Goal: Task Accomplishment & Management: Manage account settings

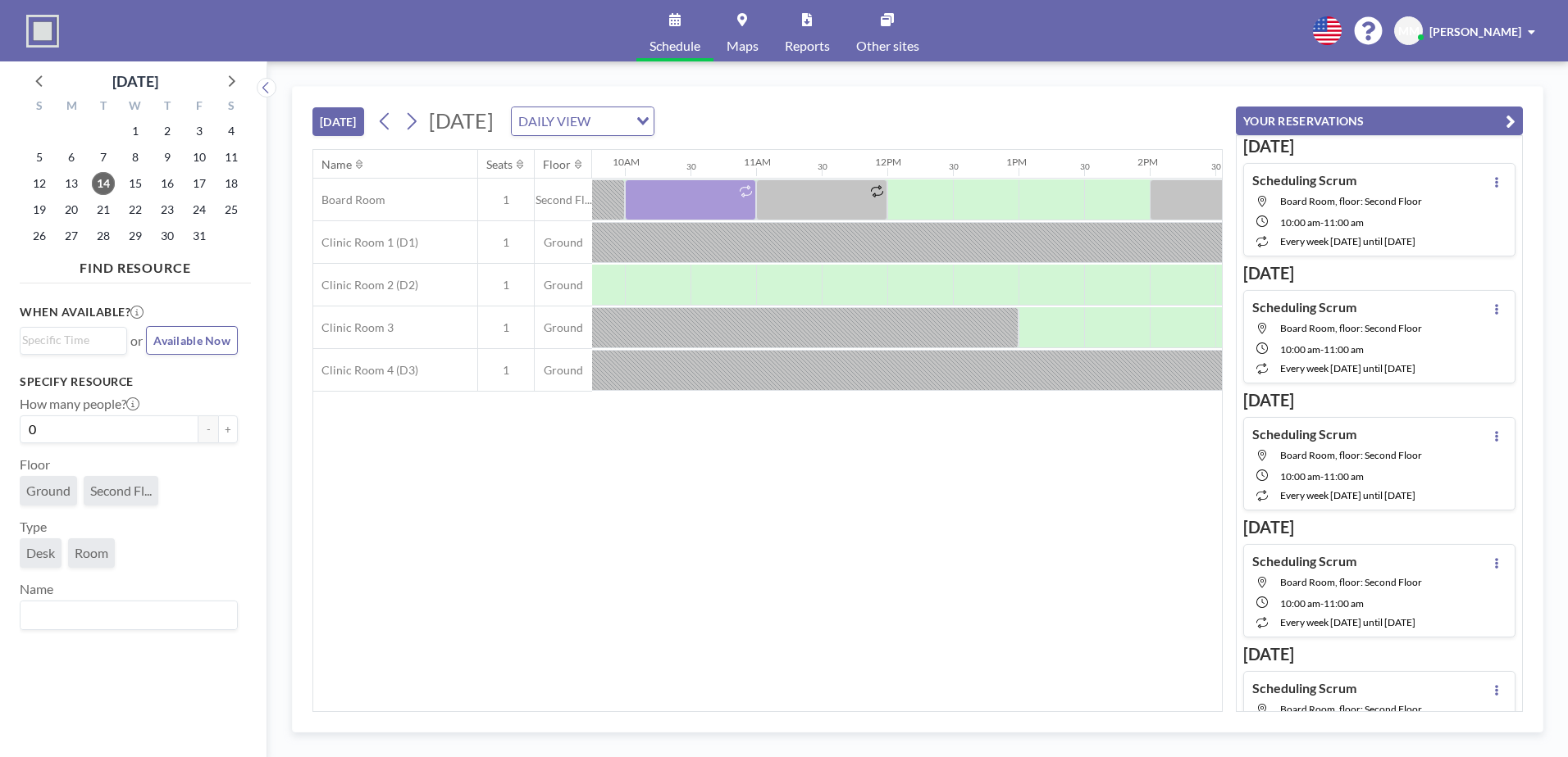
scroll to position [0, 1282]
drag, startPoint x: 658, startPoint y: 203, endPoint x: 1053, endPoint y: 197, distance: 395.0
click at [1053, 197] on div at bounding box center [884, 200] width 3149 height 43
drag, startPoint x: 681, startPoint y: 181, endPoint x: 652, endPoint y: 487, distance: 307.4
click at [652, 487] on div "Name Seats Floor 12AM 30 1AM 30 2AM 30 3AM 30 4AM 30 5AM 30 6AM 30 7AM 30 8AM 3…" at bounding box center [767, 430] width 909 height 561
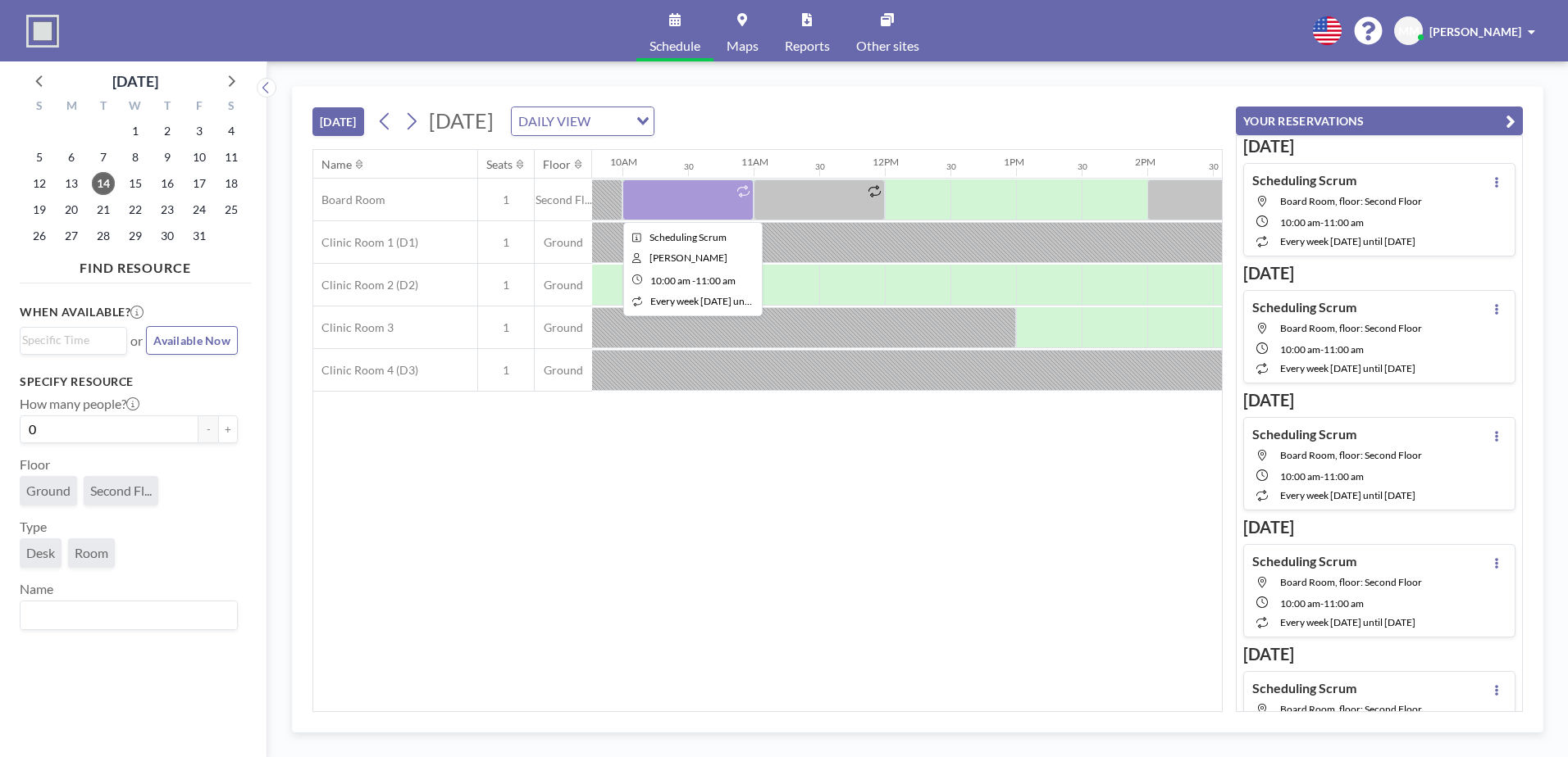
click at [691, 219] on div at bounding box center [688, 199] width 132 height 41
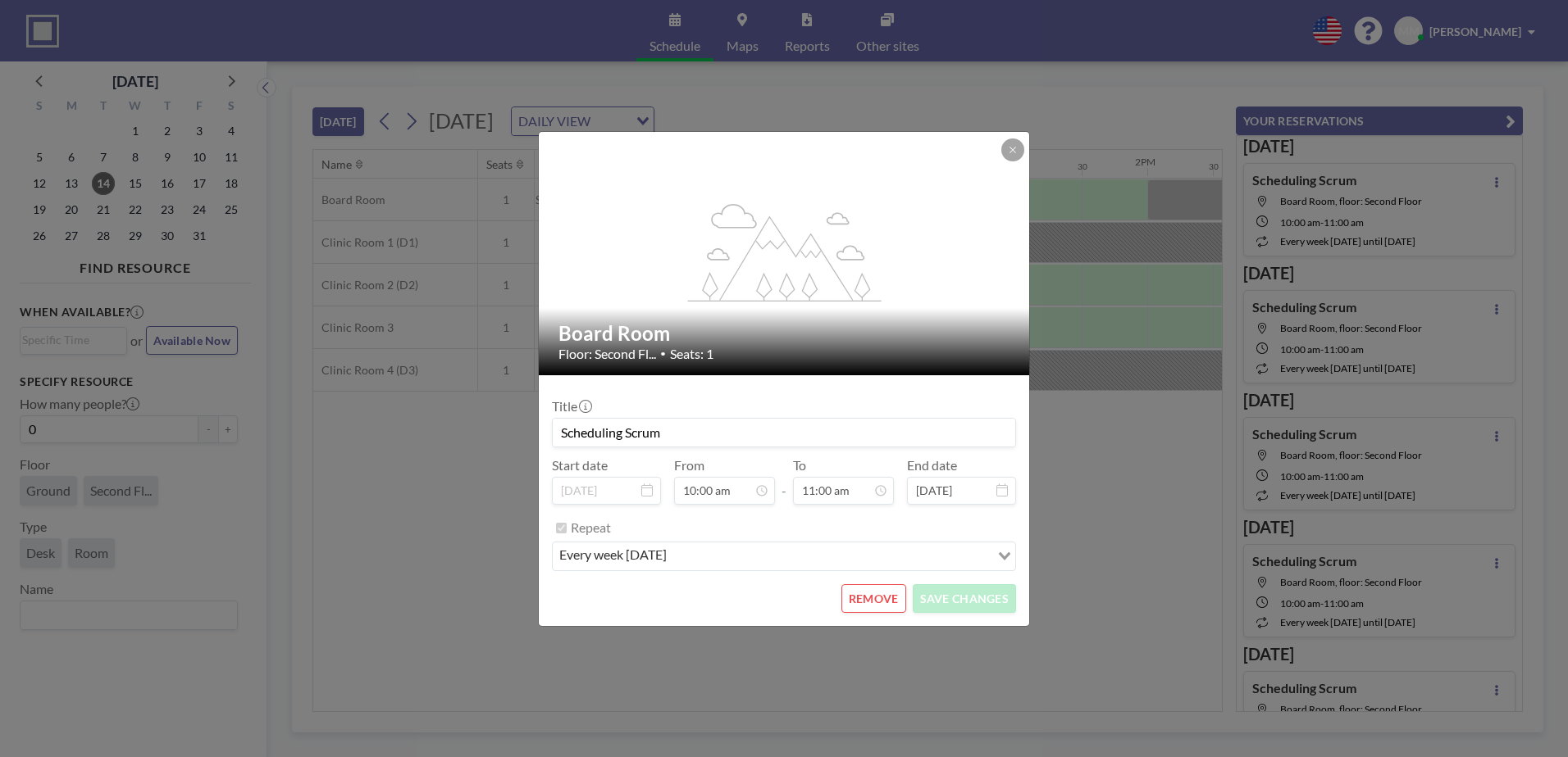
click at [899, 614] on form "Title Scheduling Scrum Start date [DATE] From 10:00 am - To 11:00 am End date […" at bounding box center [783, 500] width 490 height 250
click at [885, 604] on button "REMOVE" at bounding box center [873, 599] width 64 height 29
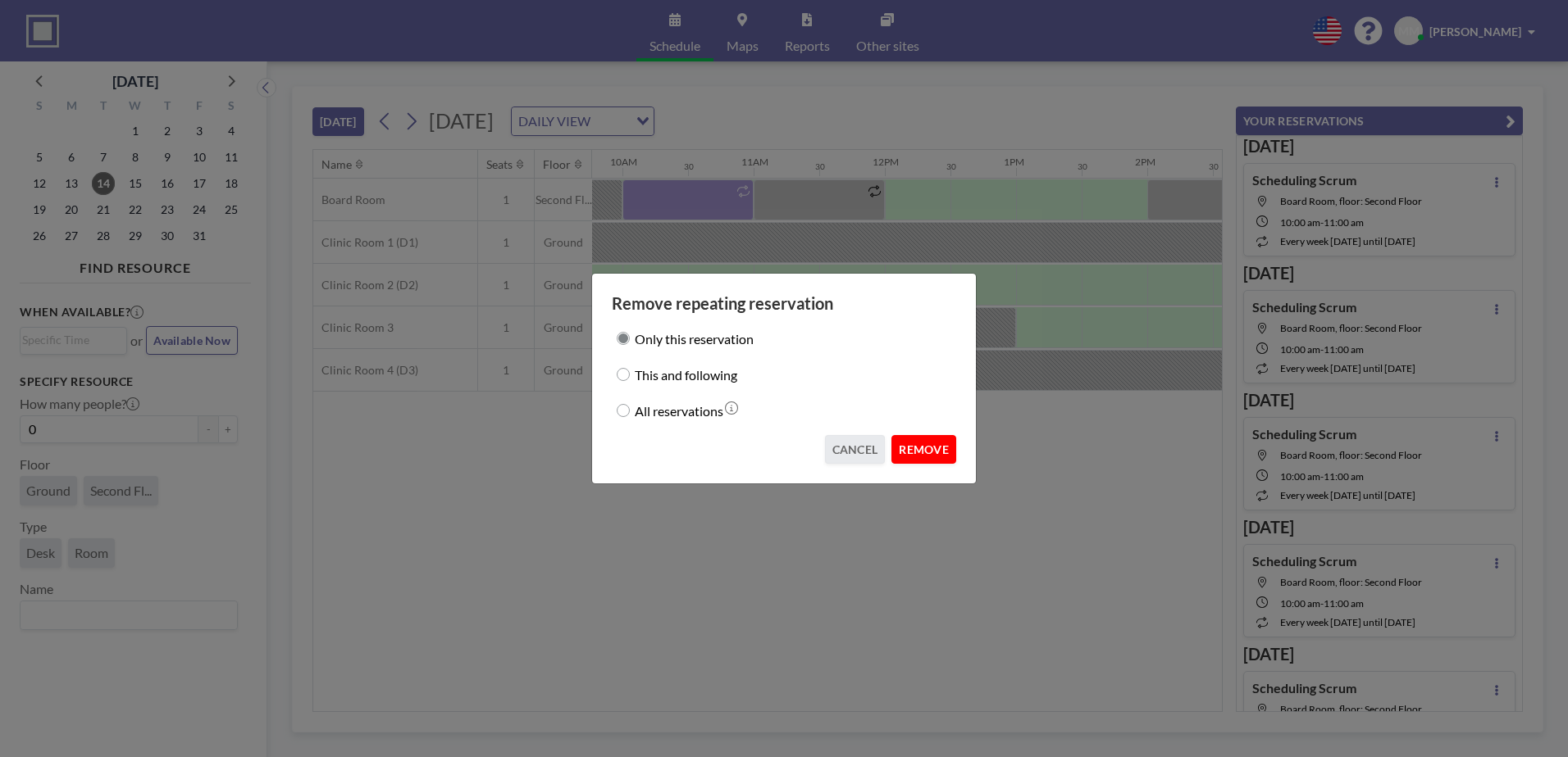
click at [931, 452] on button "REMOVE" at bounding box center [923, 449] width 64 height 29
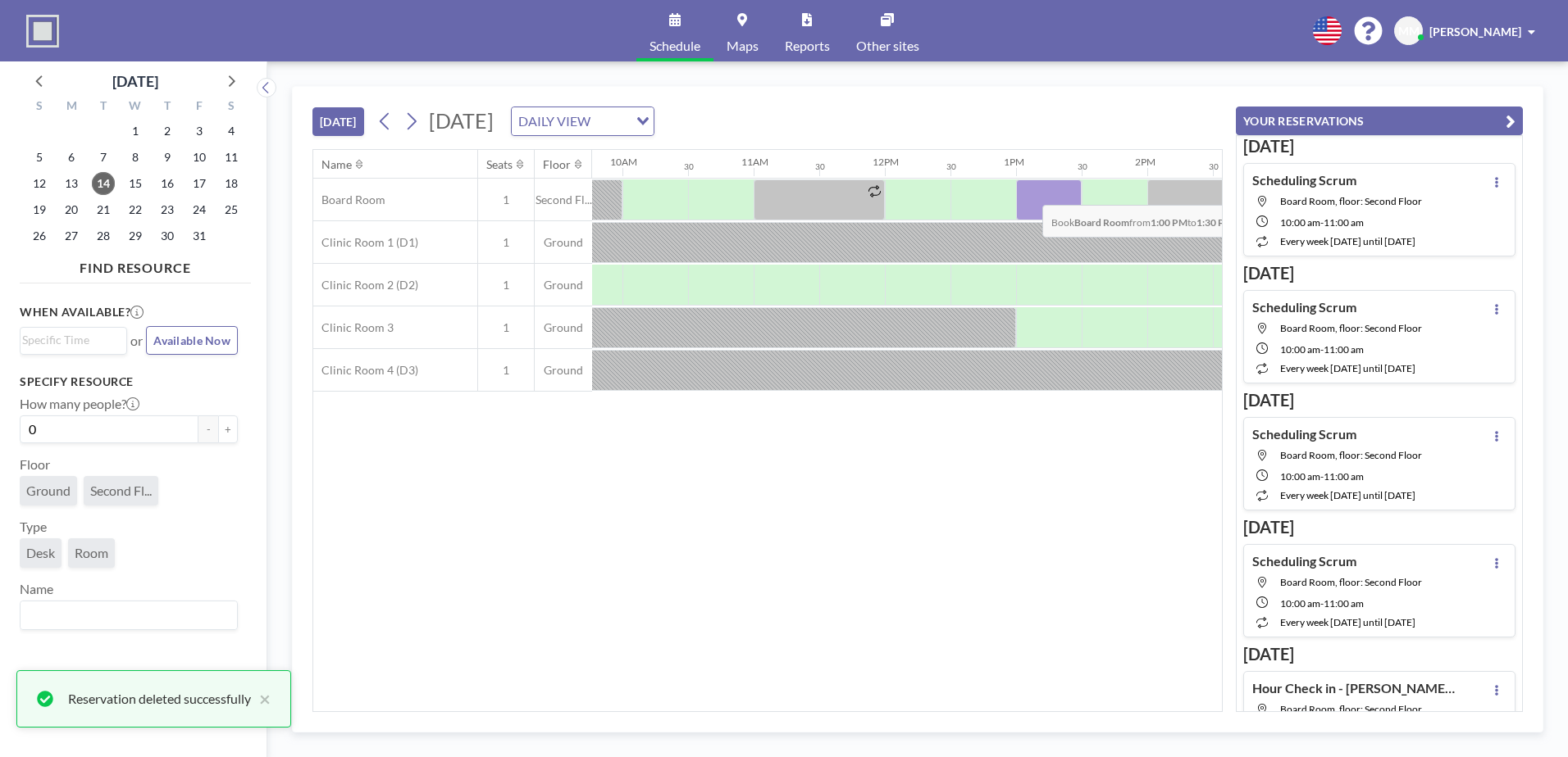
click at [1029, 193] on div at bounding box center [1048, 199] width 65 height 41
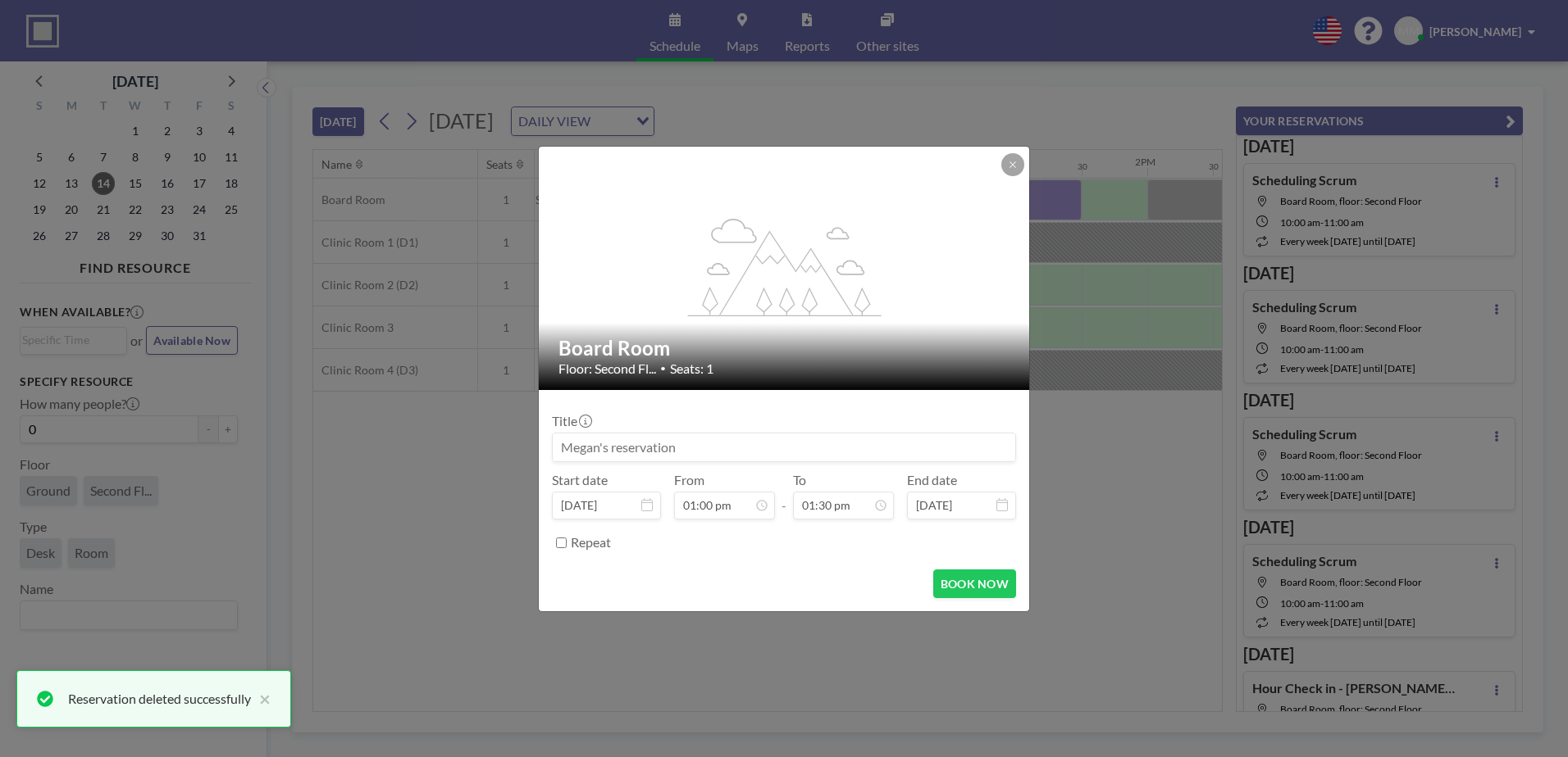
scroll to position [175, 0]
click at [637, 447] on input at bounding box center [783, 447] width 462 height 28
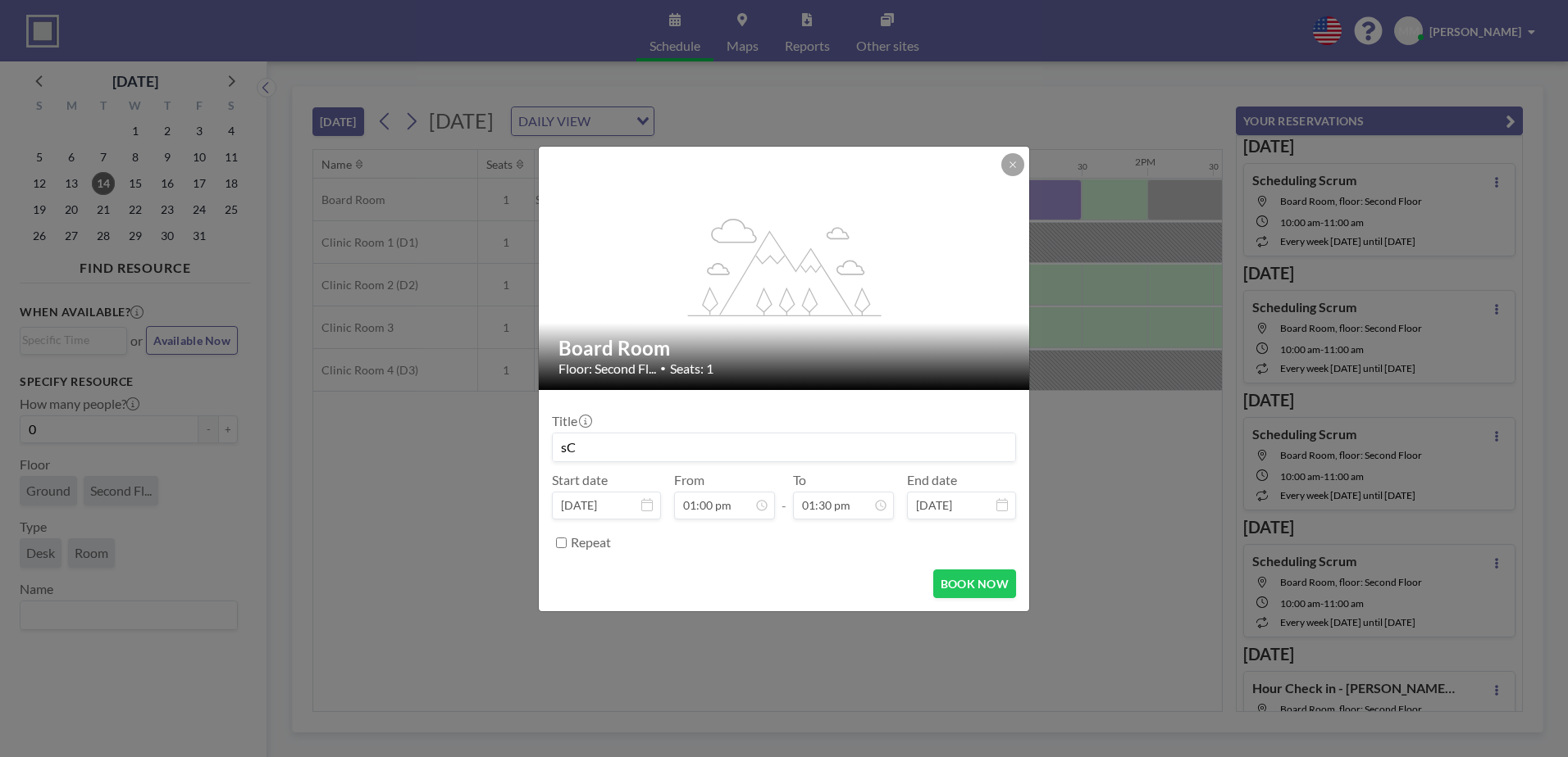
type input "s"
click at [956, 588] on button "BOOK NOW" at bounding box center [975, 584] width 83 height 29
type input "Scrum"
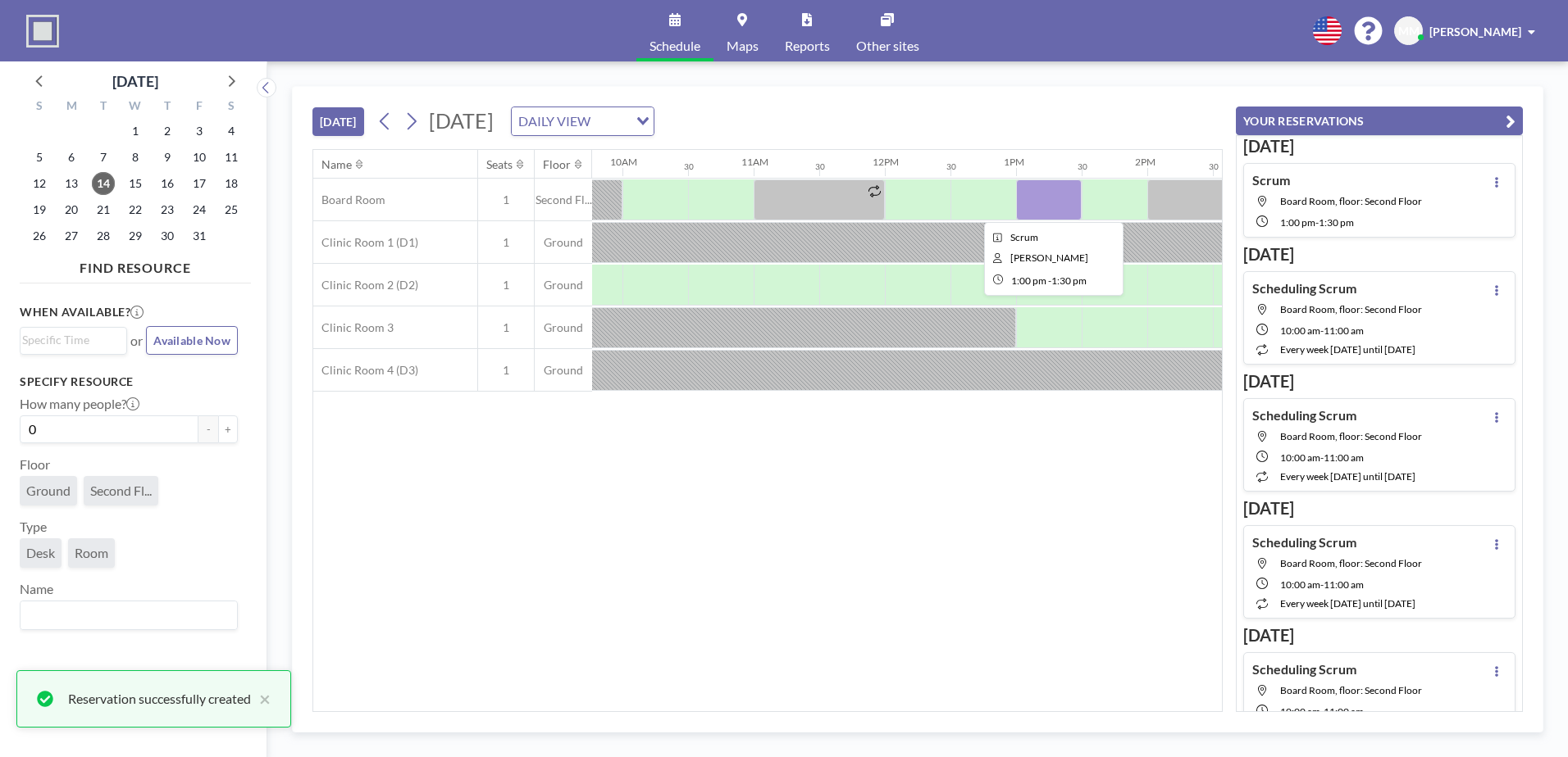
click at [1057, 184] on div at bounding box center [1048, 199] width 65 height 41
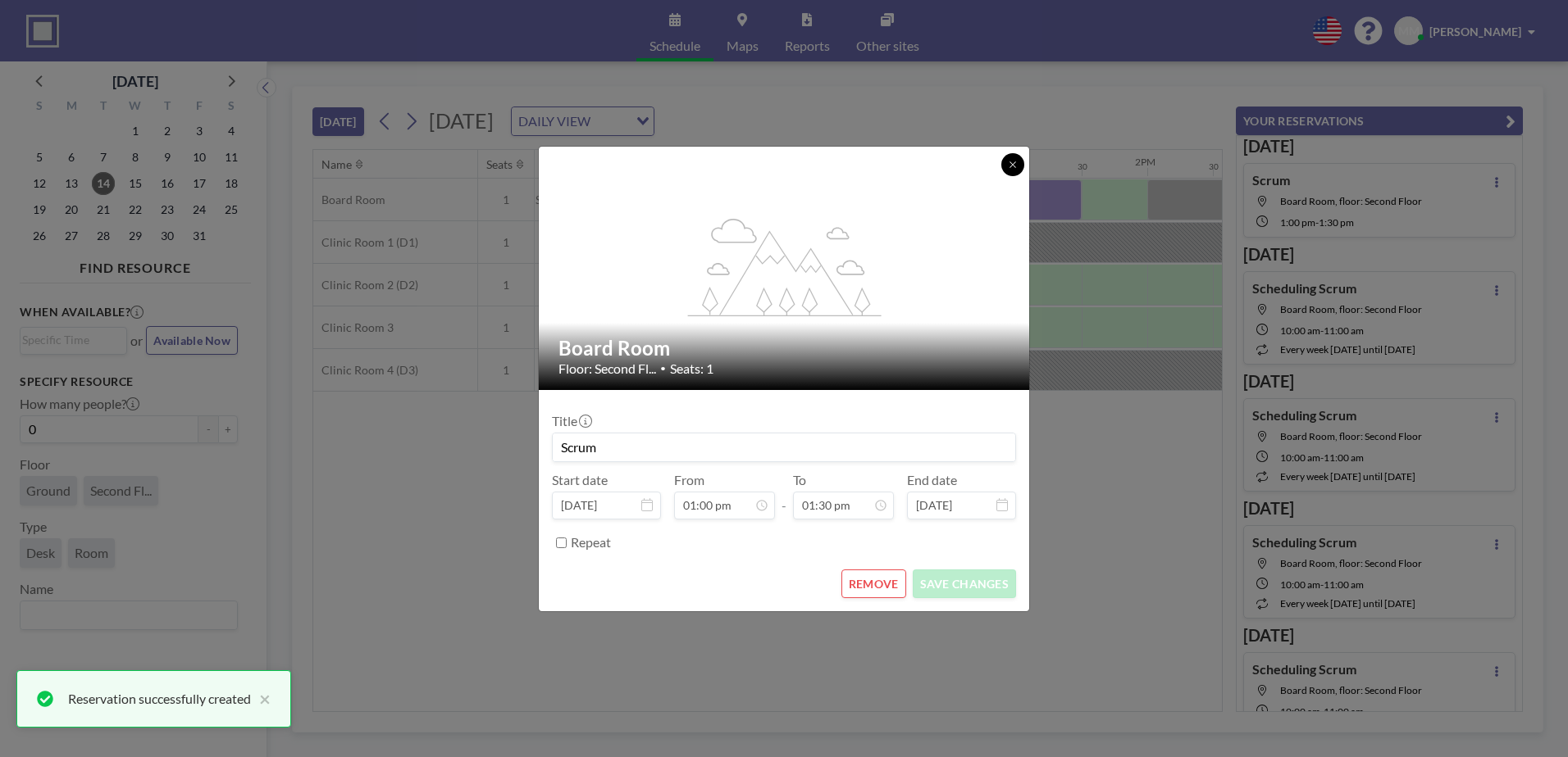
click at [1012, 159] on button at bounding box center [1012, 164] width 23 height 23
